Goal: Information Seeking & Learning: Obtain resource

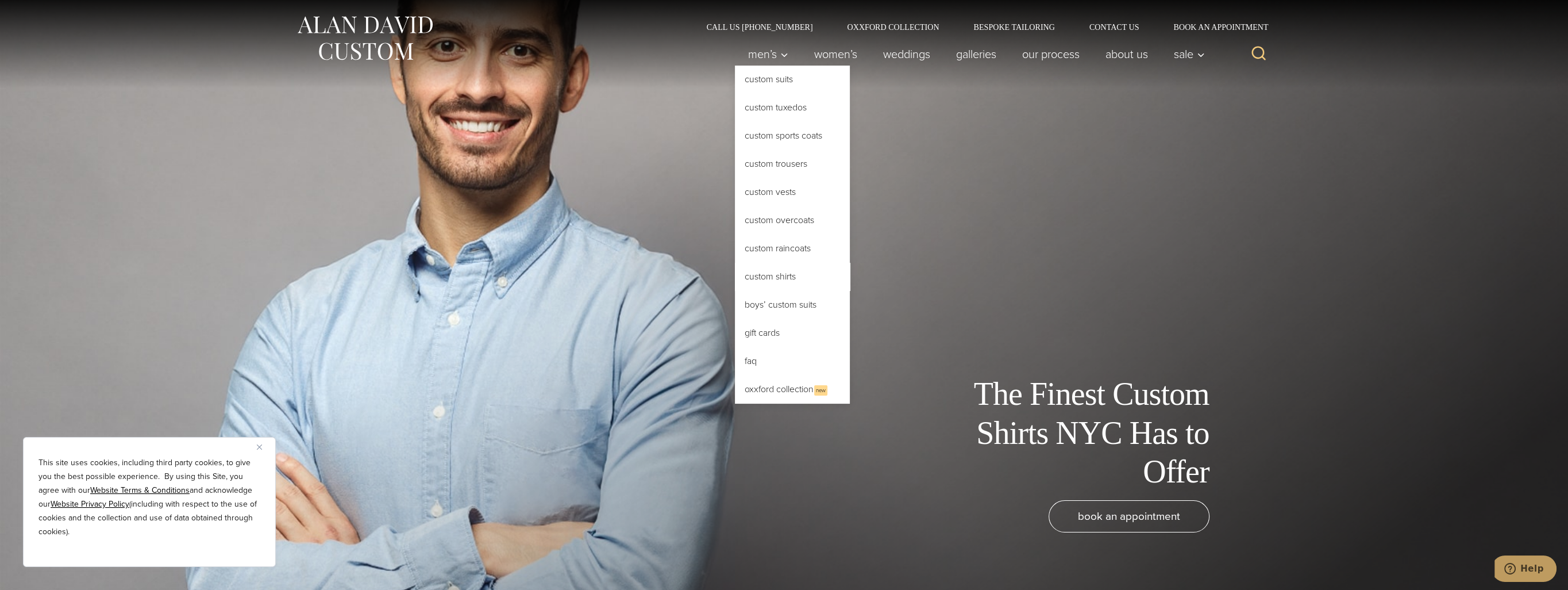
click at [797, 273] on link "Custom Shirts" at bounding box center [792, 277] width 115 height 28
click at [751, 280] on link "Custom Shirts" at bounding box center [792, 277] width 115 height 28
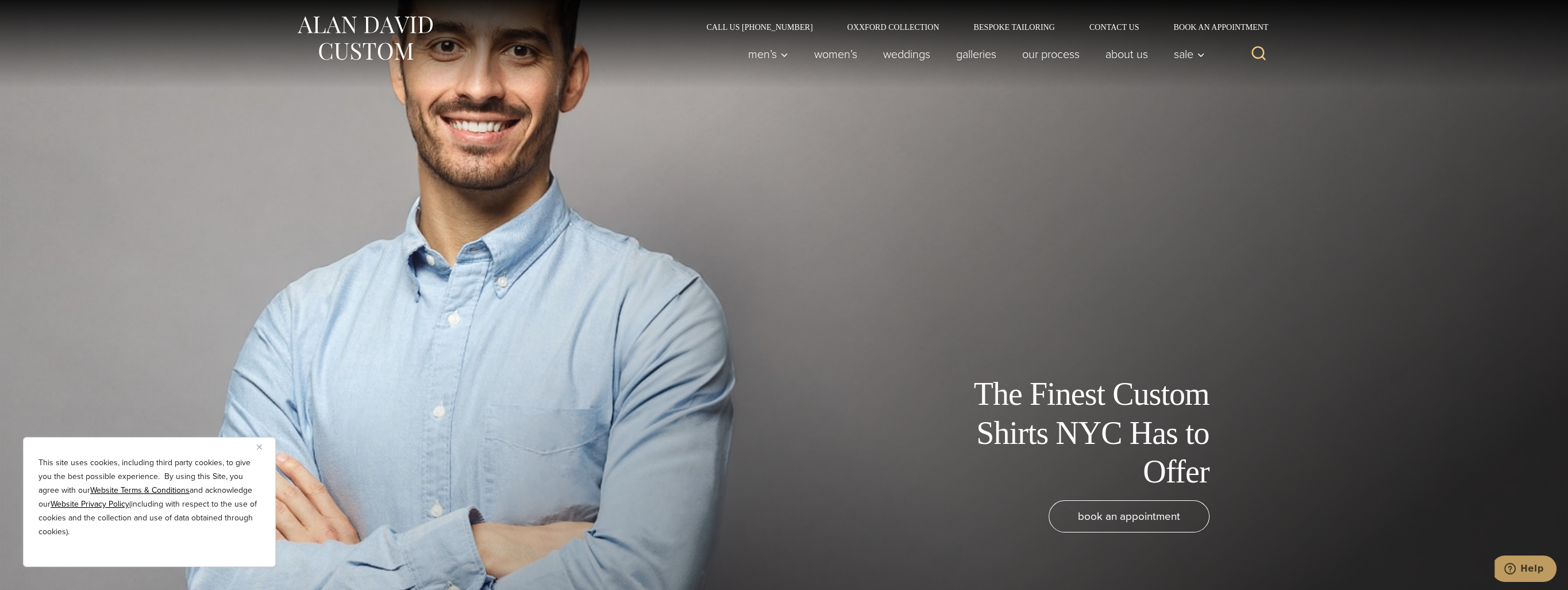
click at [259, 449] on img "Close" at bounding box center [259, 446] width 5 height 5
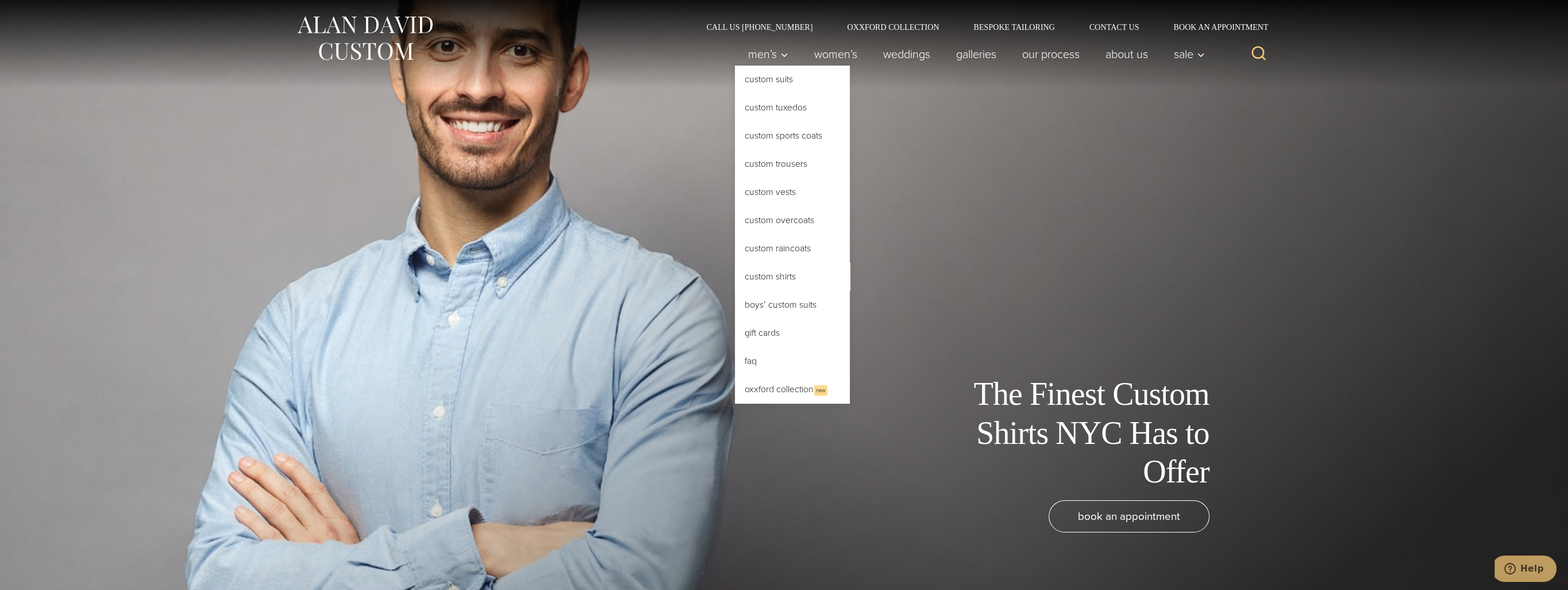
click at [777, 276] on link "Custom Shirts" at bounding box center [792, 277] width 115 height 28
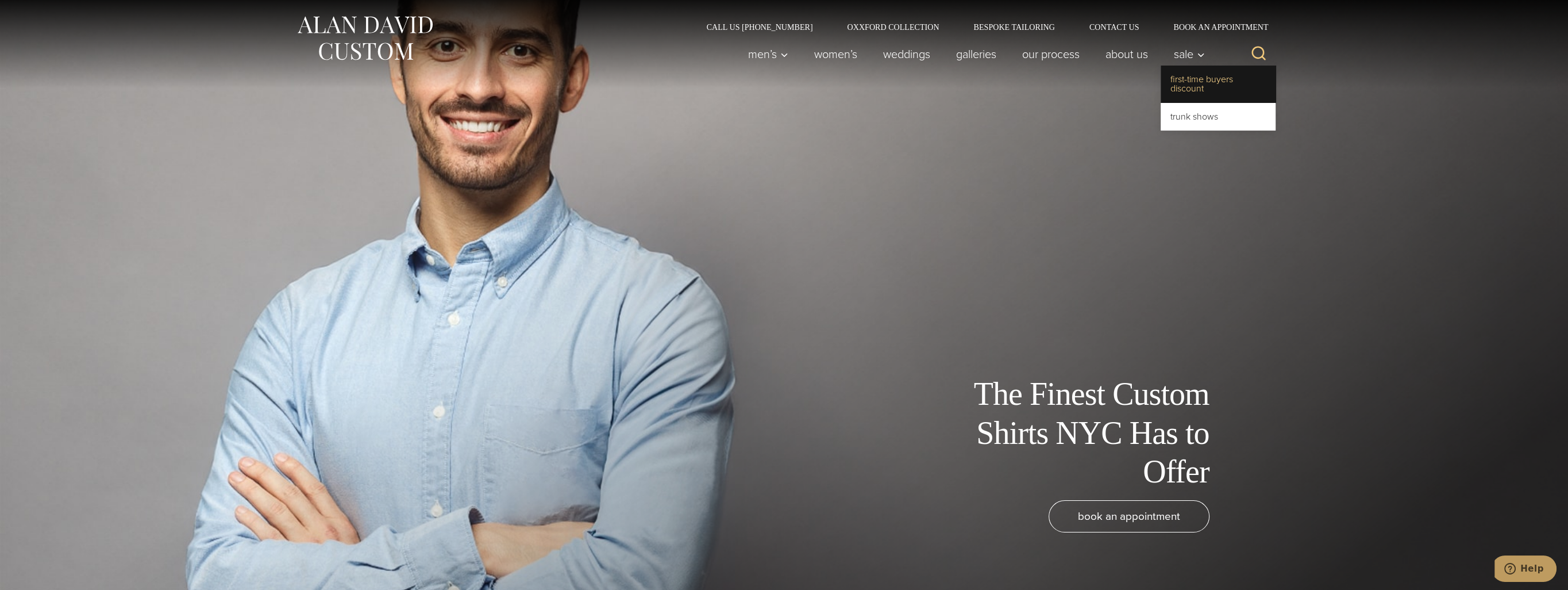
click at [1196, 86] on link "First-Time Buyers Discount" at bounding box center [1217, 84] width 115 height 37
